Goal: Information Seeking & Learning: Learn about a topic

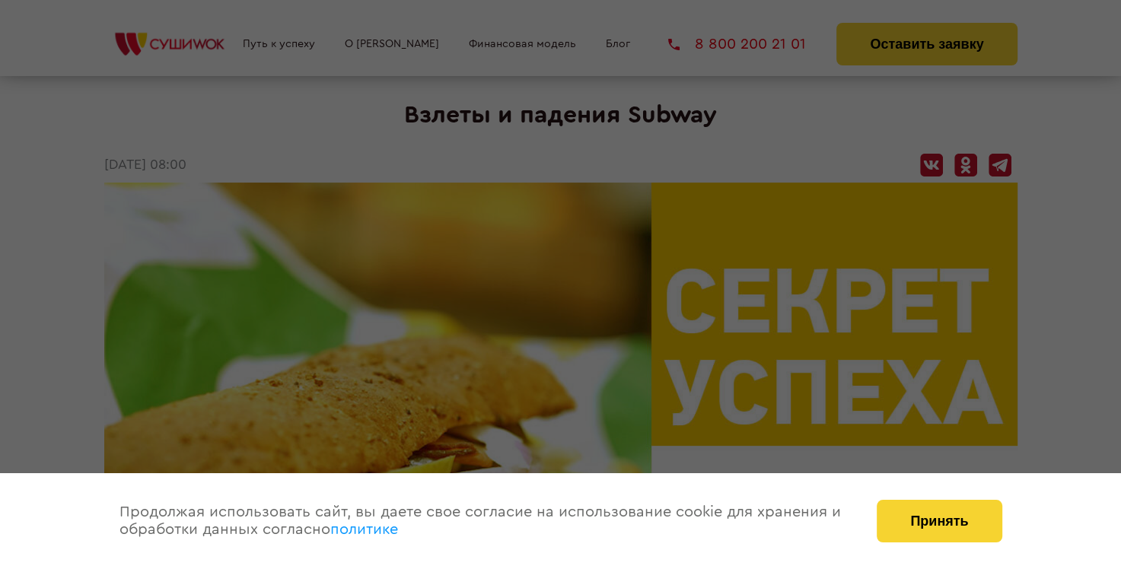
scroll to position [152, 0]
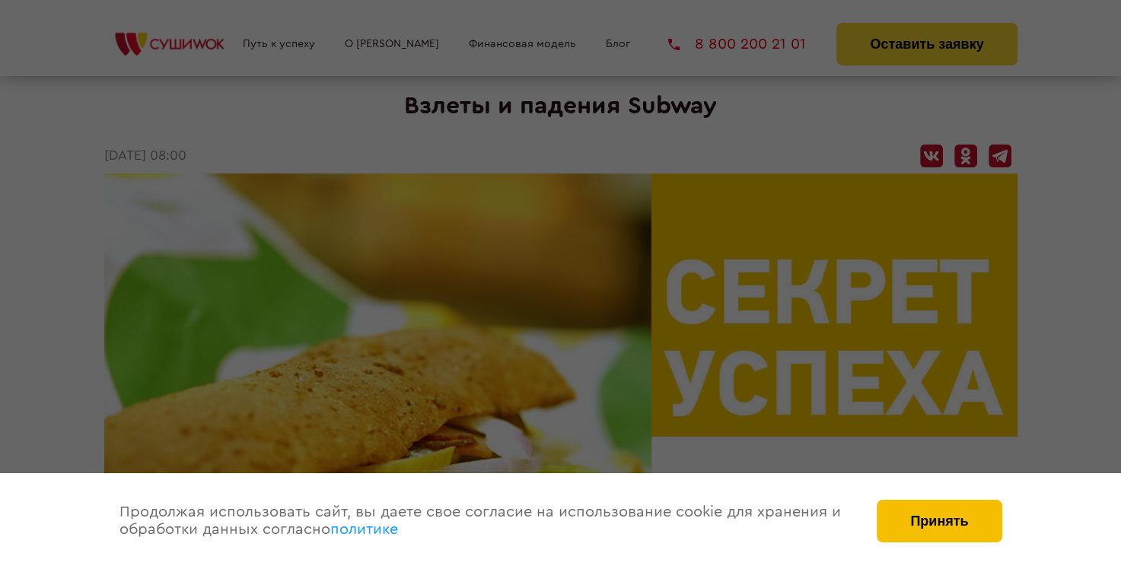
click at [961, 515] on button "Принять" at bounding box center [939, 521] width 125 height 43
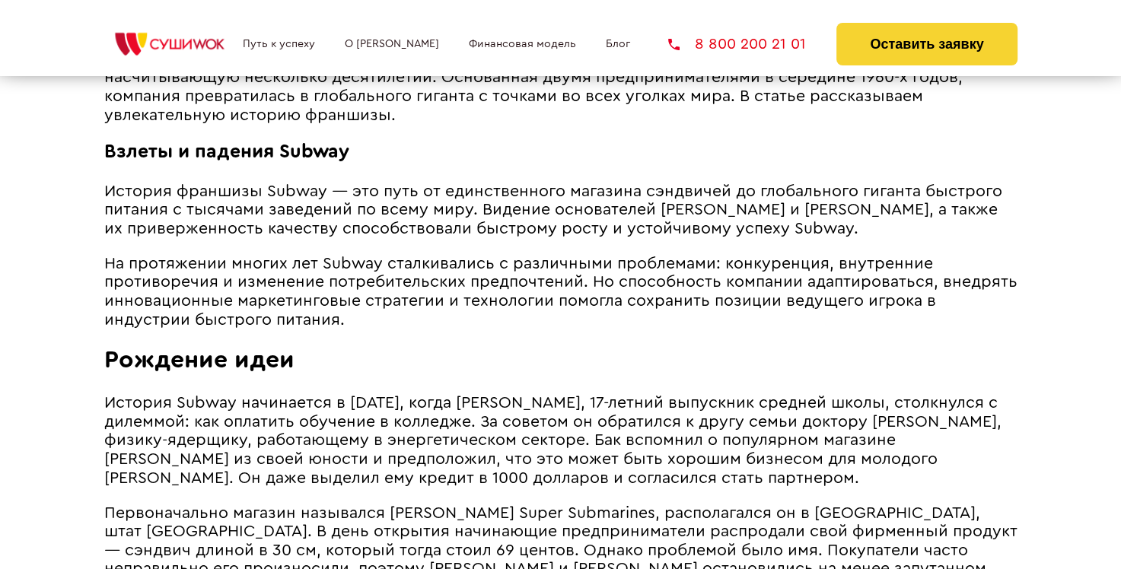
scroll to position [761, 0]
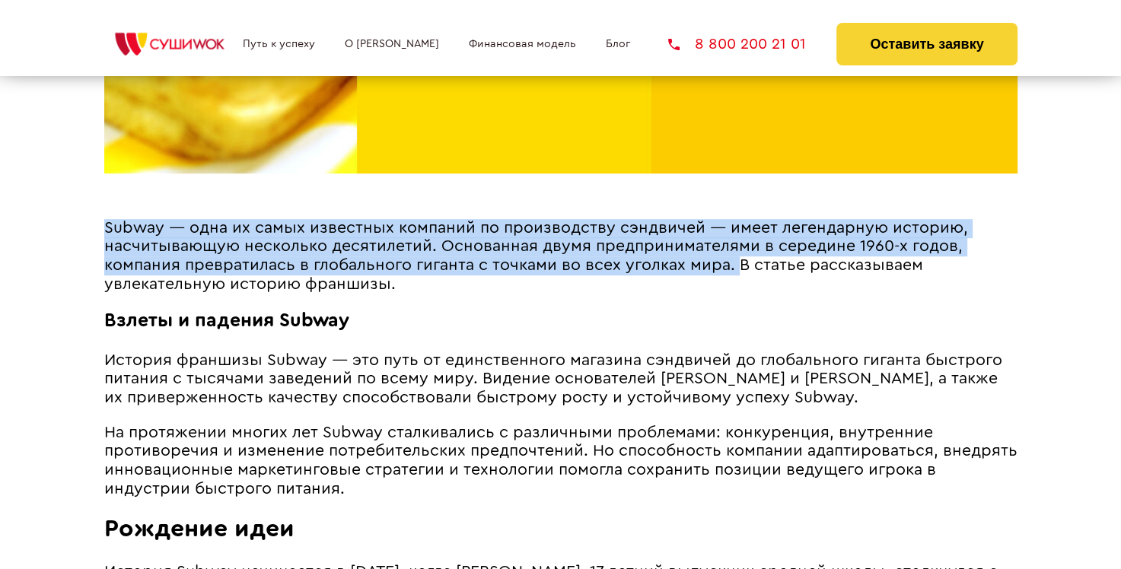
drag, startPoint x: 106, startPoint y: 230, endPoint x: 738, endPoint y: 259, distance: 633.3
click at [738, 263] on span "Subway ― одна их самых известных компаний по производству сэндвичей ― имеет лег…" at bounding box center [536, 256] width 864 height 72
copy span "Subway ― одна их самых известных компаний по производству сэндвичей ― имеет лег…"
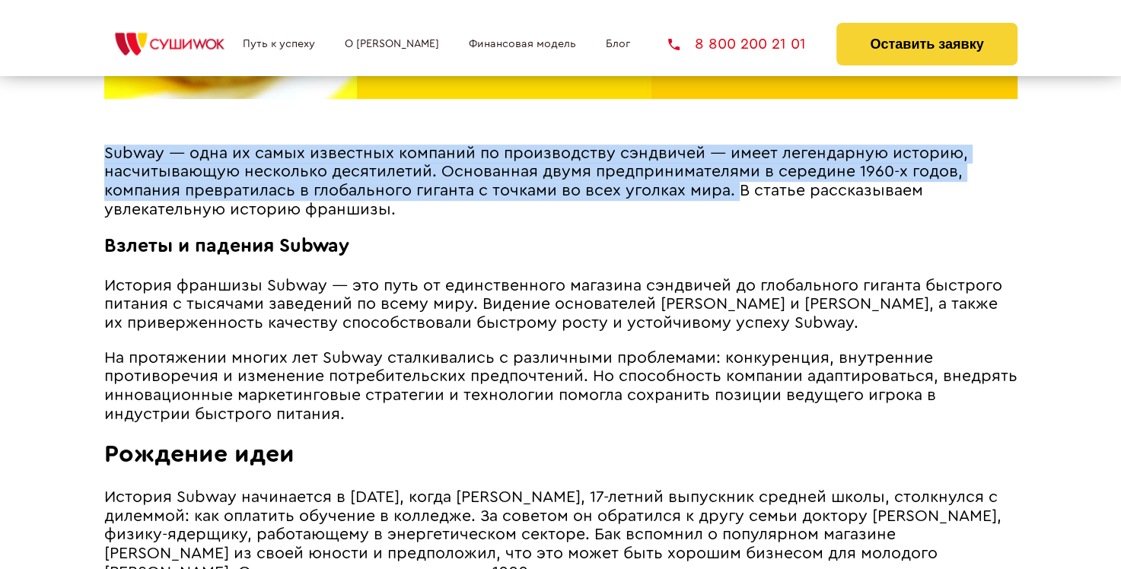
scroll to position [914, 0]
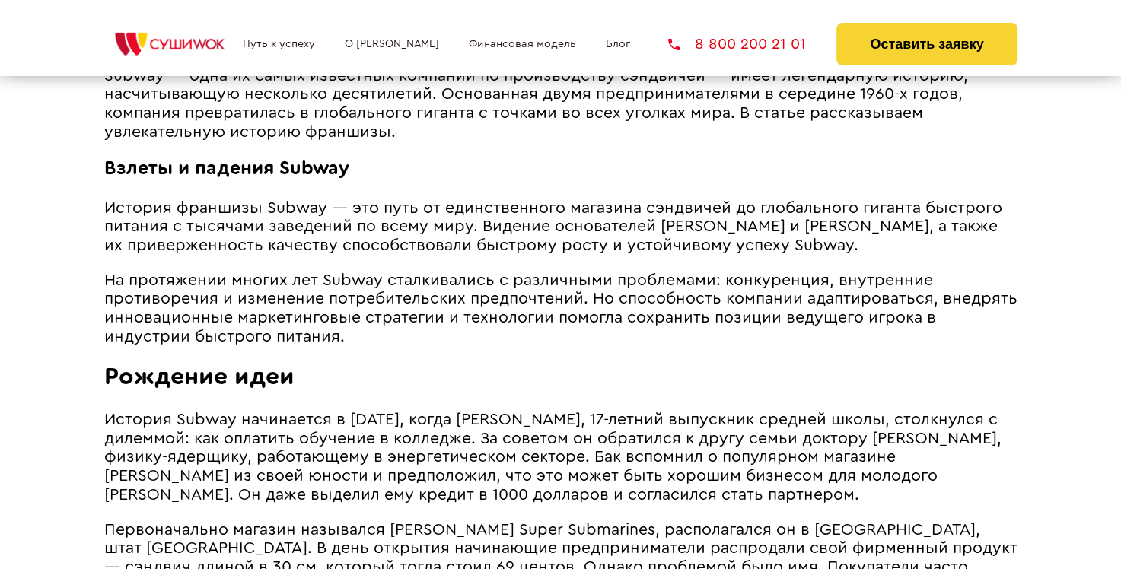
click at [527, 447] on span "История Subway начинается в [DATE], когда [PERSON_NAME], 17-летний выпускник ср…" at bounding box center [553, 457] width 898 height 91
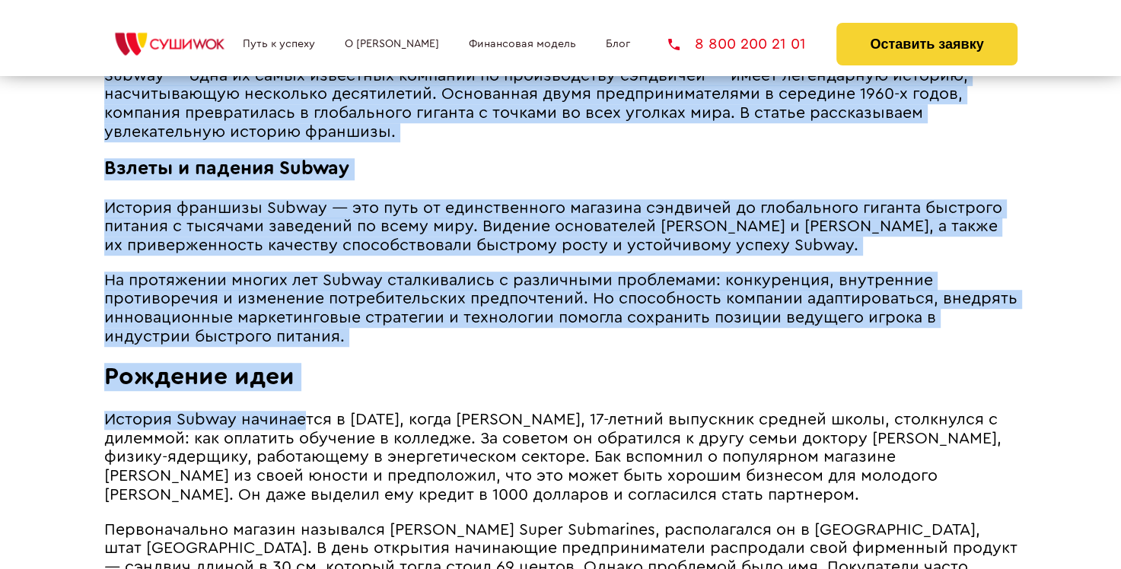
drag, startPoint x: 100, startPoint y: 418, endPoint x: 301, endPoint y: 422, distance: 201.0
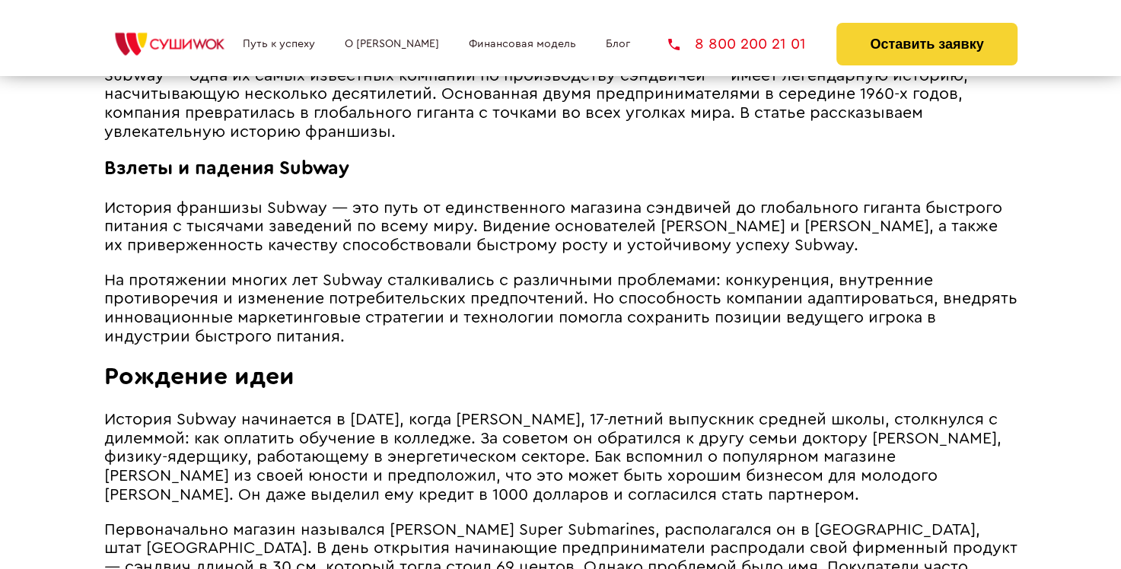
click at [358, 472] on span "История Subway начинается в [DATE], когда [PERSON_NAME], 17-летний выпускник ср…" at bounding box center [553, 457] width 898 height 91
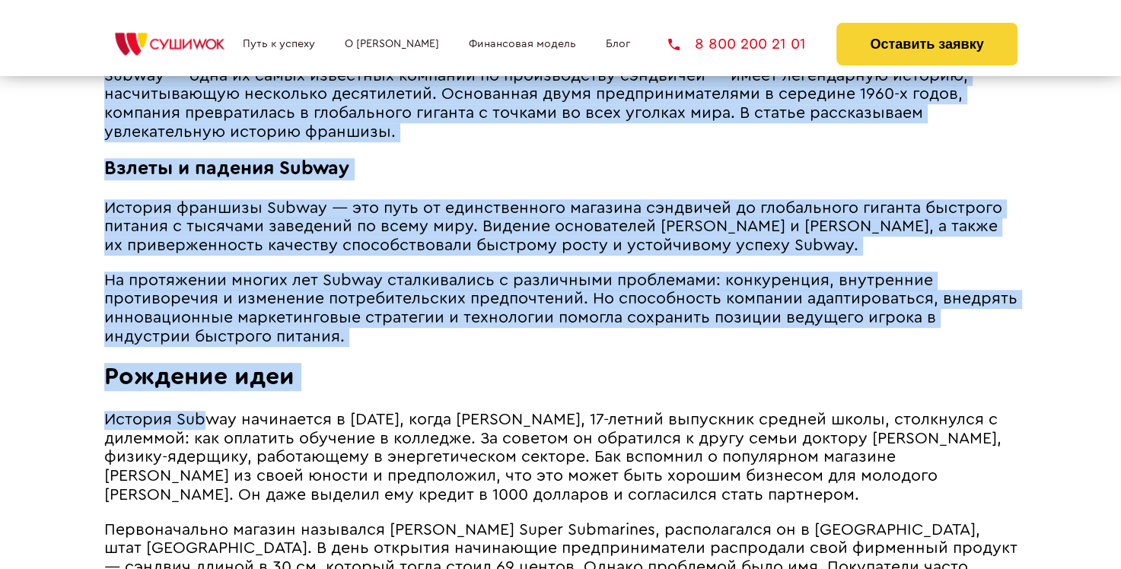
drag, startPoint x: 97, startPoint y: 425, endPoint x: 201, endPoint y: 424, distance: 103.5
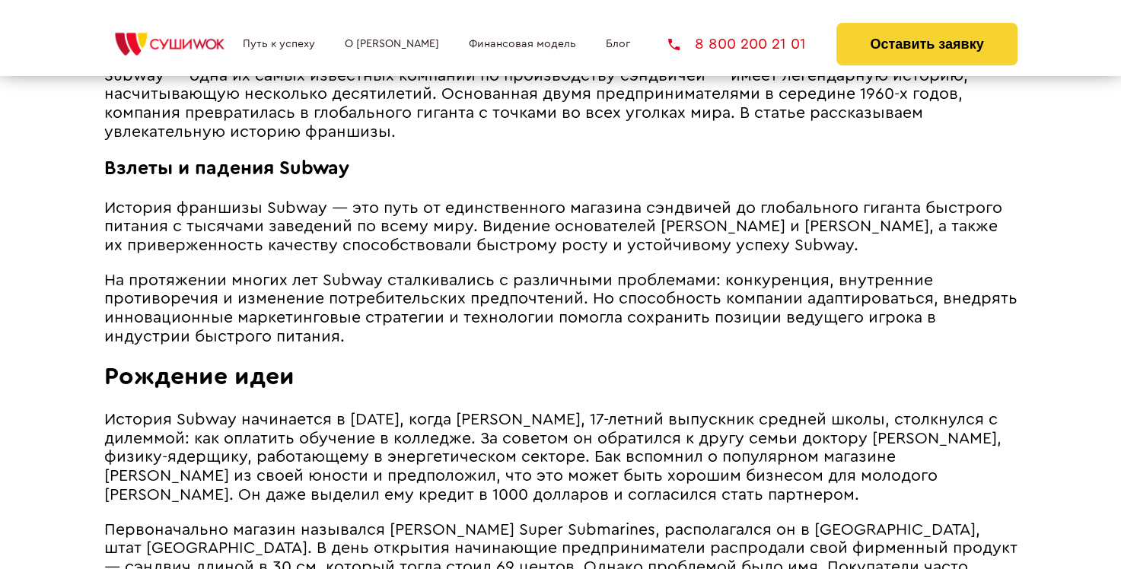
click at [247, 480] on span "История Subway начинается в [DATE], когда [PERSON_NAME], 17-летний выпускник ср…" at bounding box center [553, 457] width 898 height 91
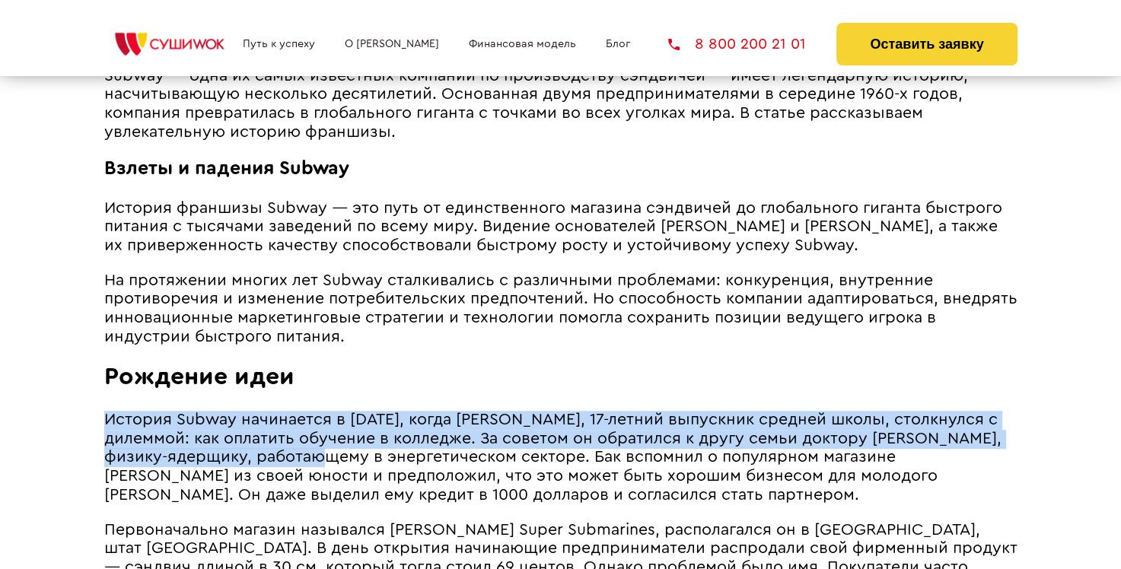
scroll to position [990, 0]
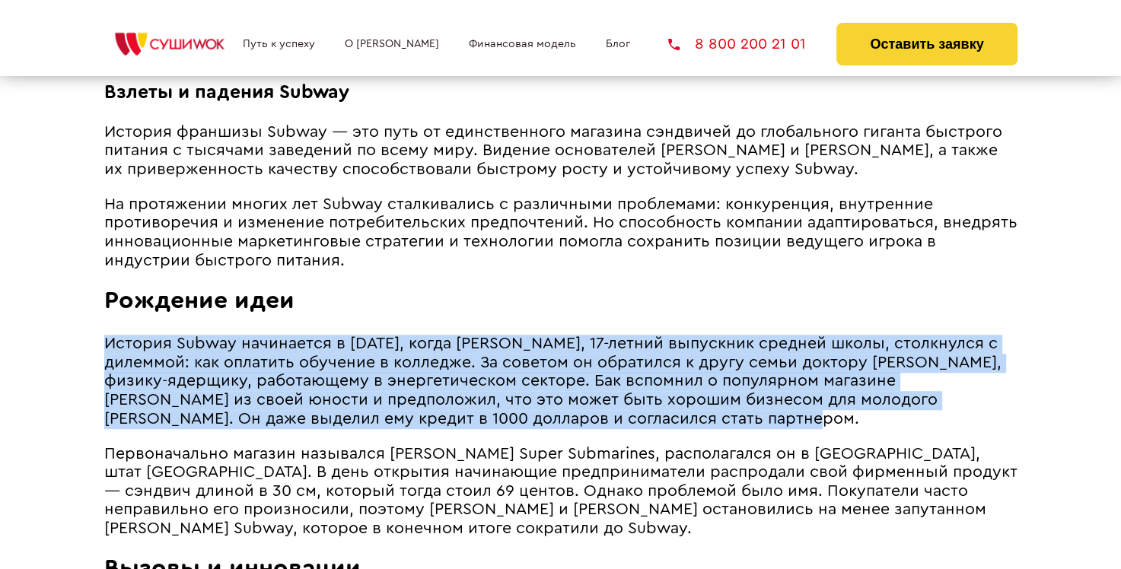
drag, startPoint x: 108, startPoint y: 426, endPoint x: 701, endPoint y: 423, distance: 593.1
click at [701, 423] on p "История Subway начинается в [DATE], когда [PERSON_NAME], 17-летний выпускник ср…" at bounding box center [561, 382] width 914 height 94
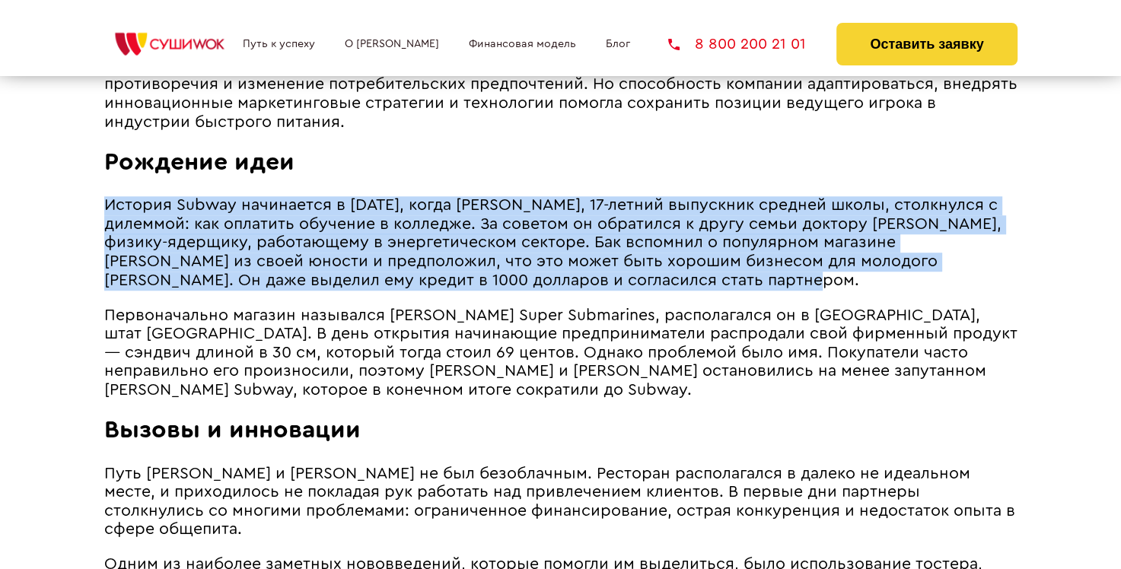
scroll to position [1218, 0]
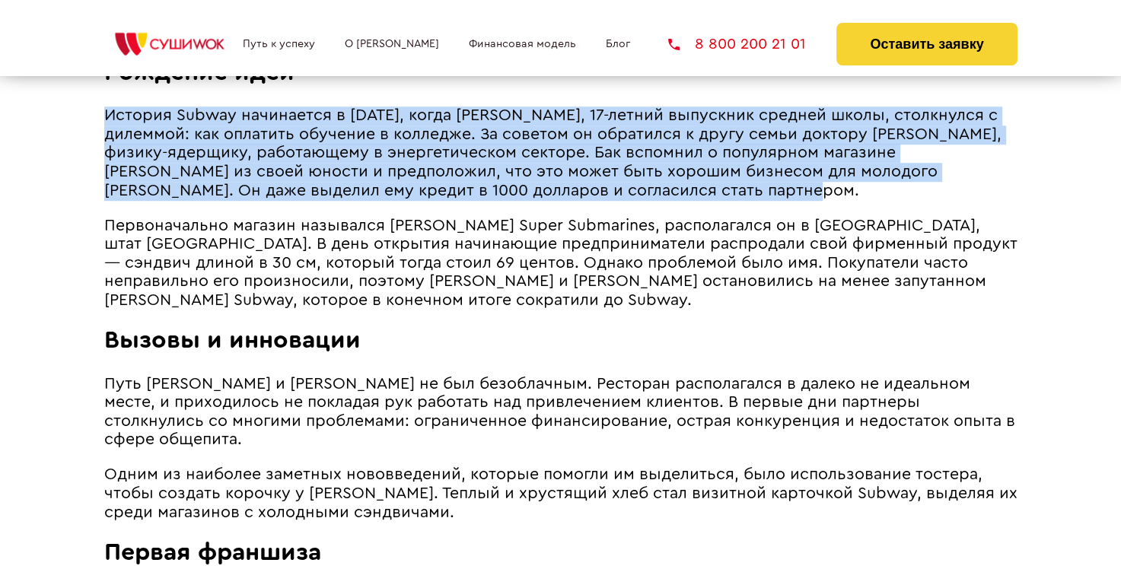
copy span "История Subway начинается в [DATE], когда [PERSON_NAME], 17-летний выпускник ср…"
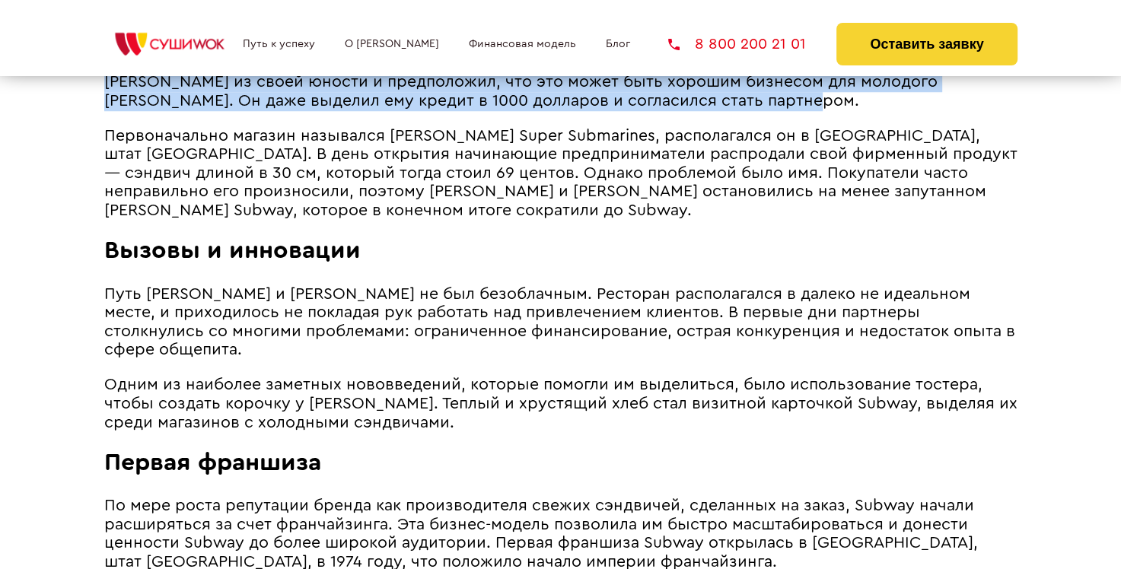
scroll to position [1370, 0]
